Goal: Check status: Check status

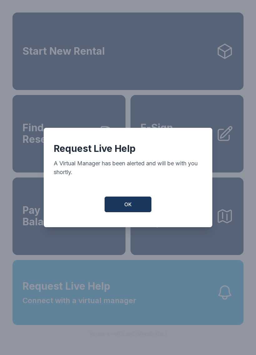
click at [121, 205] on button "OK" at bounding box center [128, 205] width 47 height 16
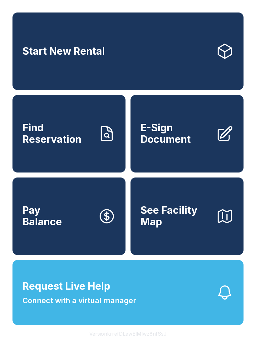
click at [72, 136] on span "Find Reservation" at bounding box center [58, 133] width 71 height 23
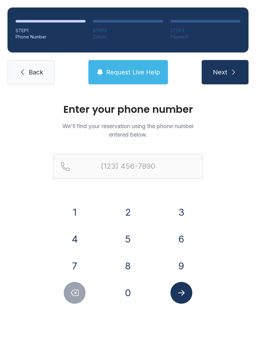
click at [78, 240] on button "4" at bounding box center [75, 239] width 22 height 22
click at [67, 215] on button "1" at bounding box center [75, 212] width 22 height 22
click at [74, 229] on button "4" at bounding box center [75, 239] width 22 height 22
click at [129, 268] on button "8" at bounding box center [128, 266] width 22 height 22
click at [75, 244] on button "4" at bounding box center [75, 239] width 22 height 22
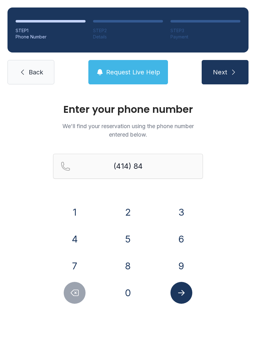
click at [71, 213] on button "1" at bounding box center [75, 212] width 22 height 22
click at [132, 266] on button "8" at bounding box center [128, 266] width 22 height 22
click at [74, 215] on button "1" at bounding box center [75, 212] width 22 height 22
click at [81, 266] on button "7" at bounding box center [75, 266] width 22 height 22
click at [124, 238] on button "5" at bounding box center [128, 239] width 22 height 22
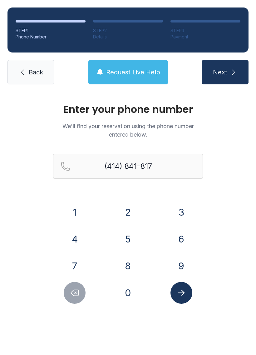
type input "[PHONE_NUMBER]"
click at [183, 290] on icon "Submit lookup form" at bounding box center [181, 292] width 9 height 9
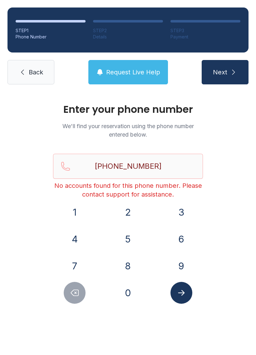
click at [36, 69] on span "Back" at bounding box center [36, 72] width 14 height 9
